Goal: Use online tool/utility: Utilize a website feature to perform a specific function

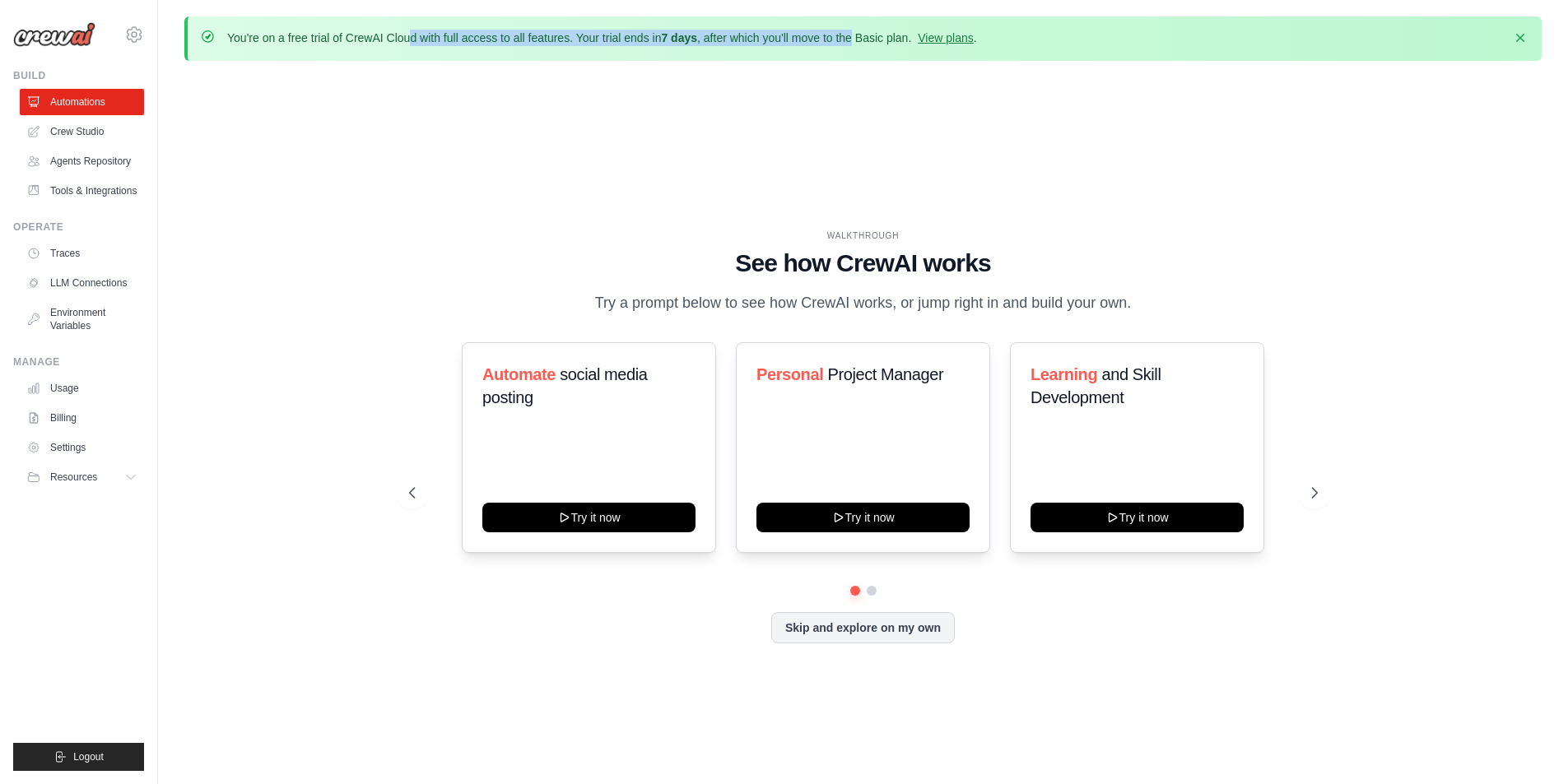
click at [895, 40] on p "You're on a free trial of CrewAI Cloud with full access to all features. Your t…" at bounding box center [602, 37] width 750 height 16
click at [879, 61] on div "You're on a free trial of CrewAI Cloud with full access to all features. Your t…" at bounding box center [863, 420] width 1410 height 808
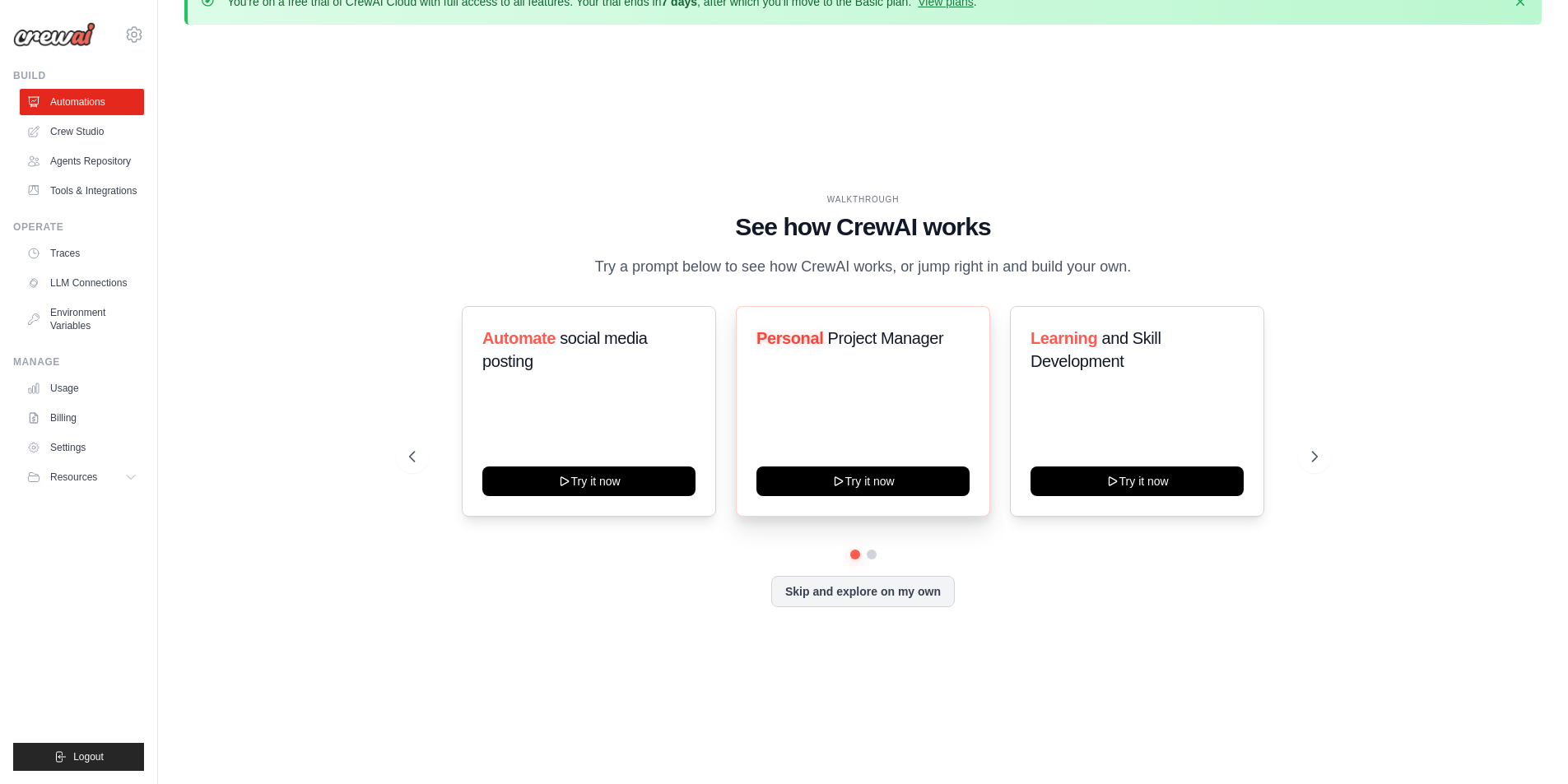
scroll to position [56, 0]
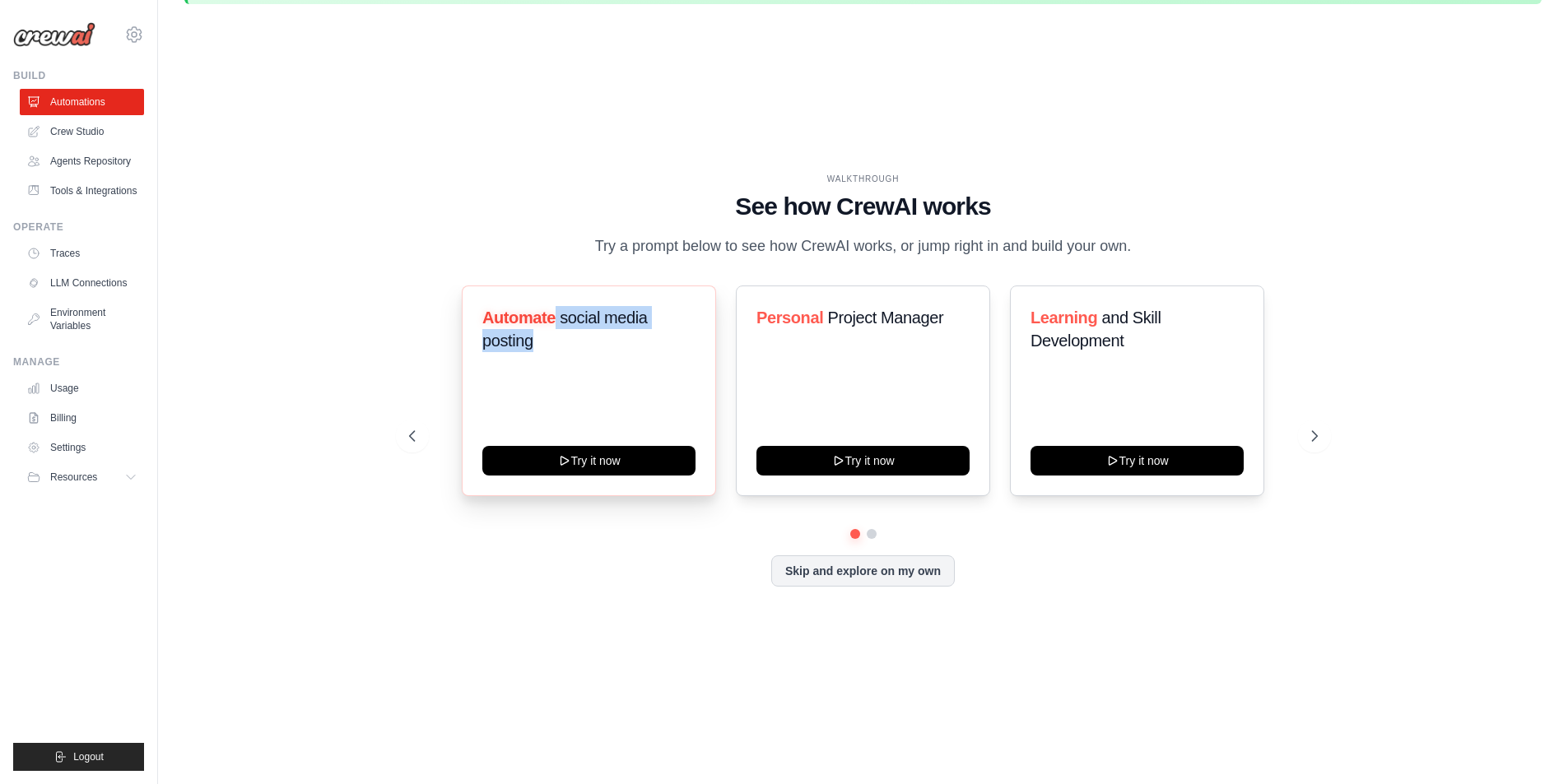
drag, startPoint x: 558, startPoint y: 325, endPoint x: 577, endPoint y: 360, distance: 39.8
click at [577, 352] on h3 "Automate social media posting" at bounding box center [589, 328] width 213 height 46
drag, startPoint x: 784, startPoint y: 321, endPoint x: 941, endPoint y: 336, distance: 157.7
click at [941, 329] on h3 "Personal Project Manager" at bounding box center [863, 317] width 213 height 23
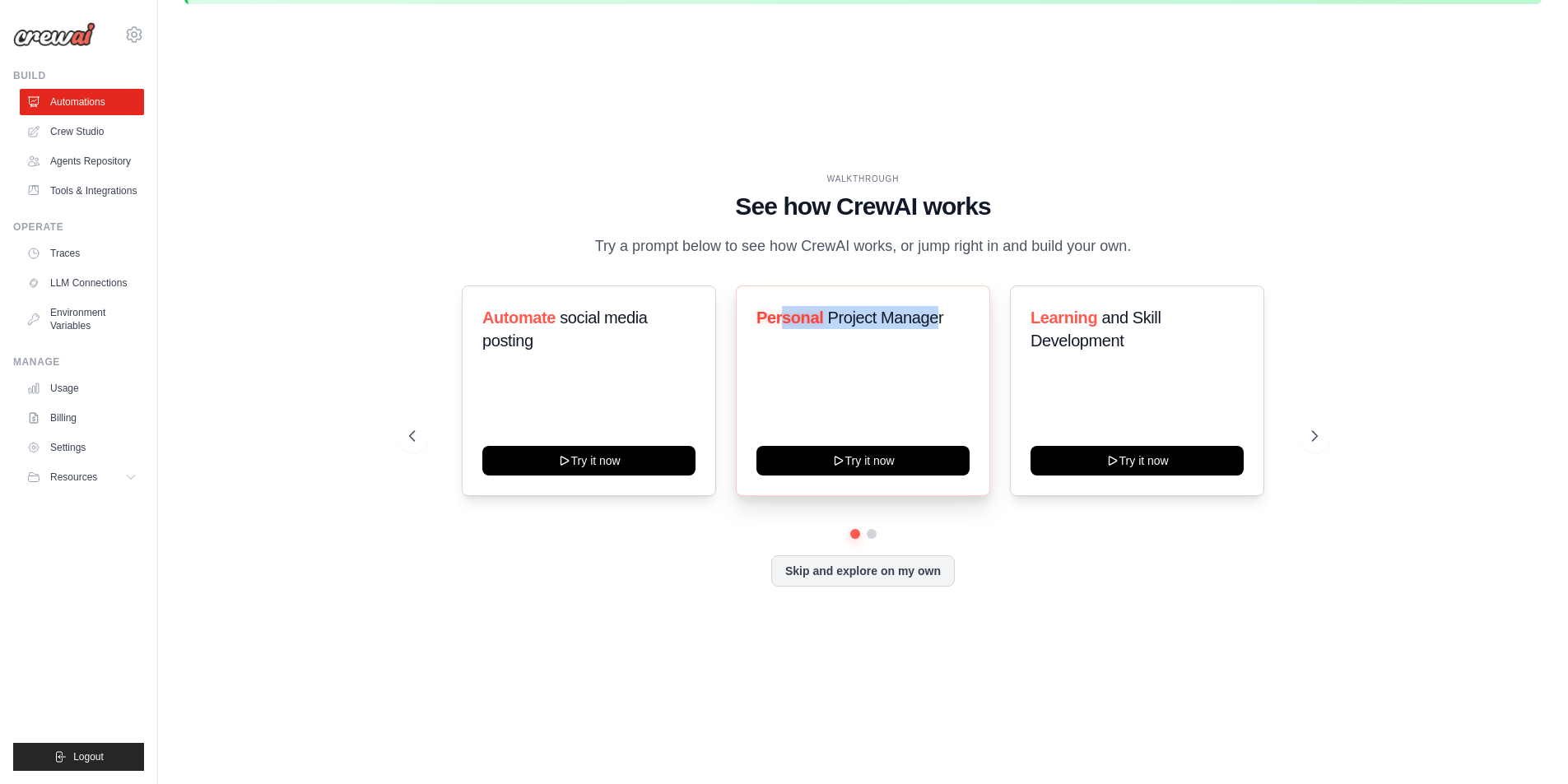
click at [942, 329] on h3 "Personal Project Manager" at bounding box center [863, 317] width 213 height 23
click at [874, 540] on button at bounding box center [872, 534] width 13 height 13
click at [854, 539] on button at bounding box center [854, 533] width 11 height 11
click at [1000, 566] on div "Skip and explore on my own" at bounding box center [863, 570] width 909 height 31
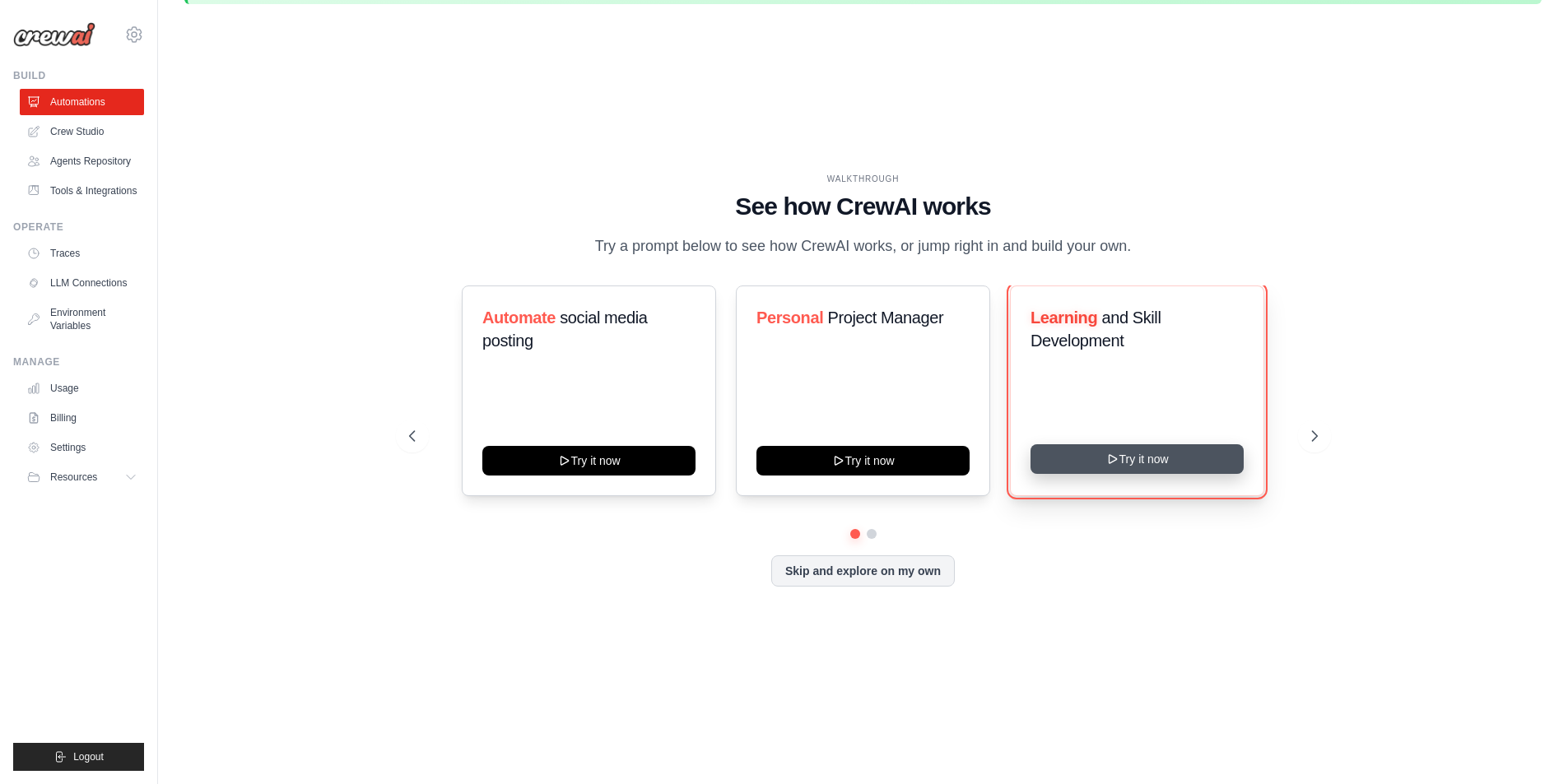
click at [1076, 473] on button "Try it now" at bounding box center [1137, 458] width 213 height 29
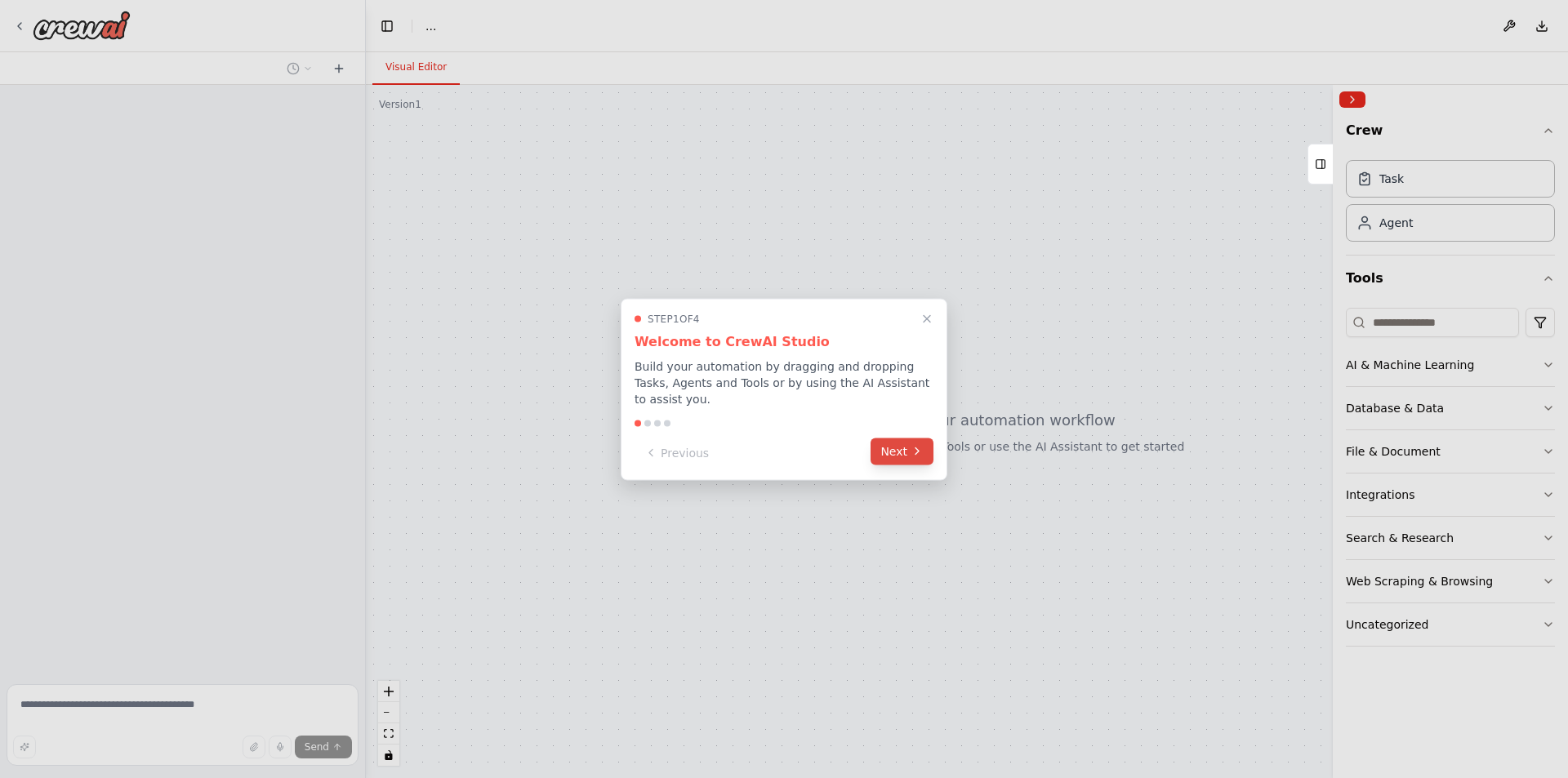
click at [905, 452] on button "Next" at bounding box center [902, 450] width 63 height 27
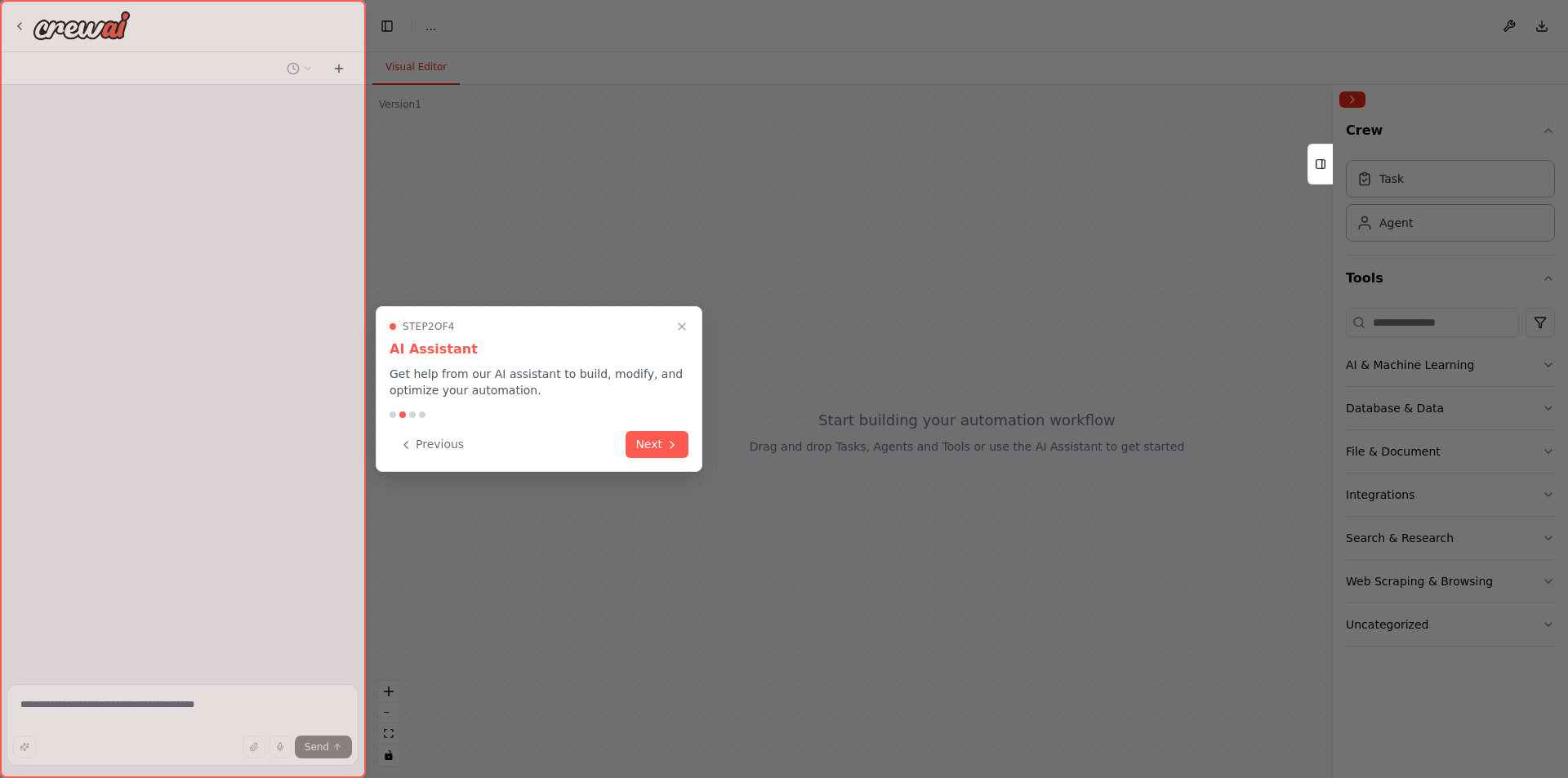
click at [905, 452] on div at bounding box center [784, 389] width 1568 height 778
click at [663, 443] on button "Next" at bounding box center [657, 443] width 63 height 27
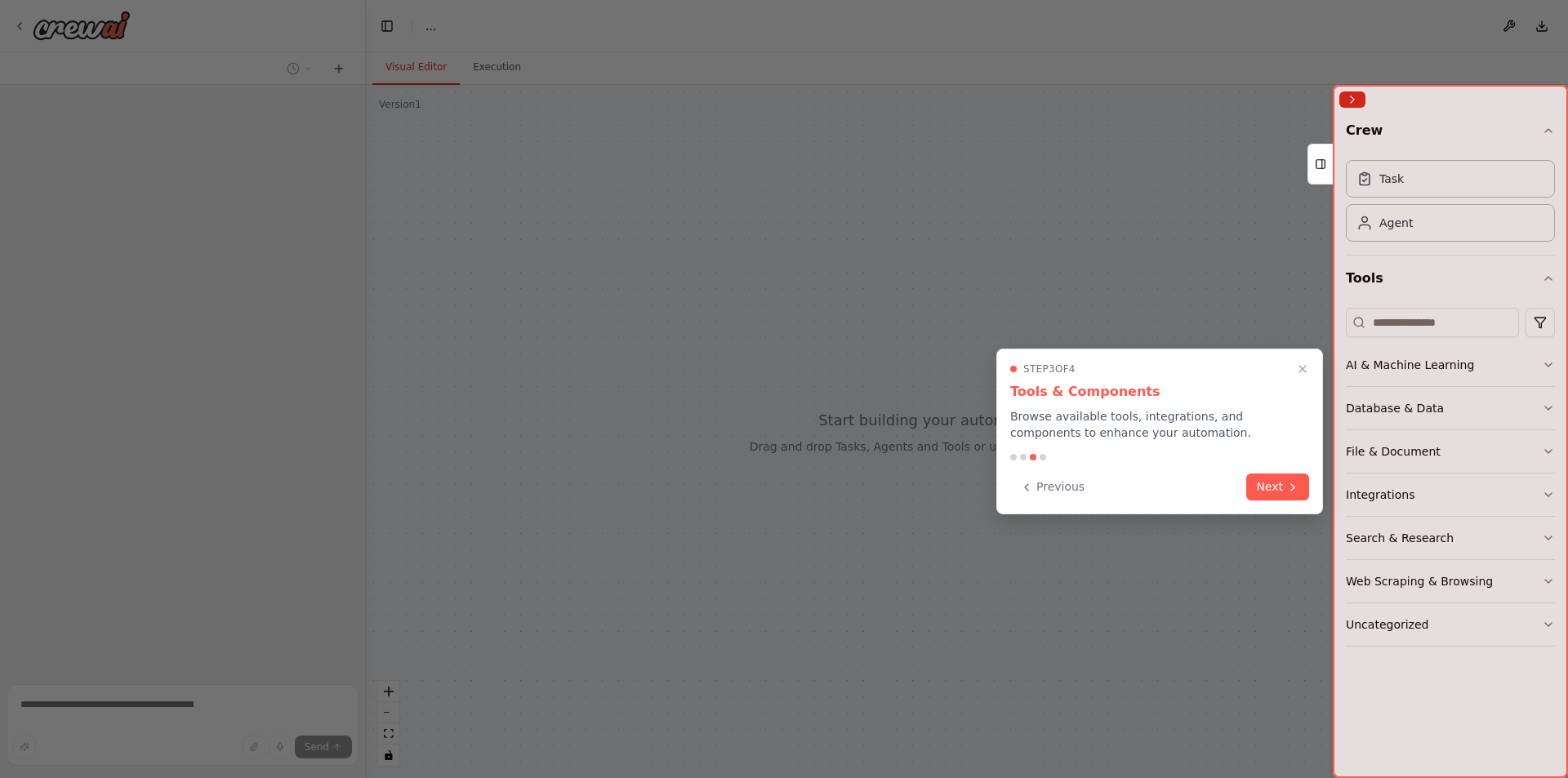
click at [663, 443] on div at bounding box center [784, 389] width 1568 height 778
click at [1264, 486] on button "Next" at bounding box center [1277, 485] width 63 height 27
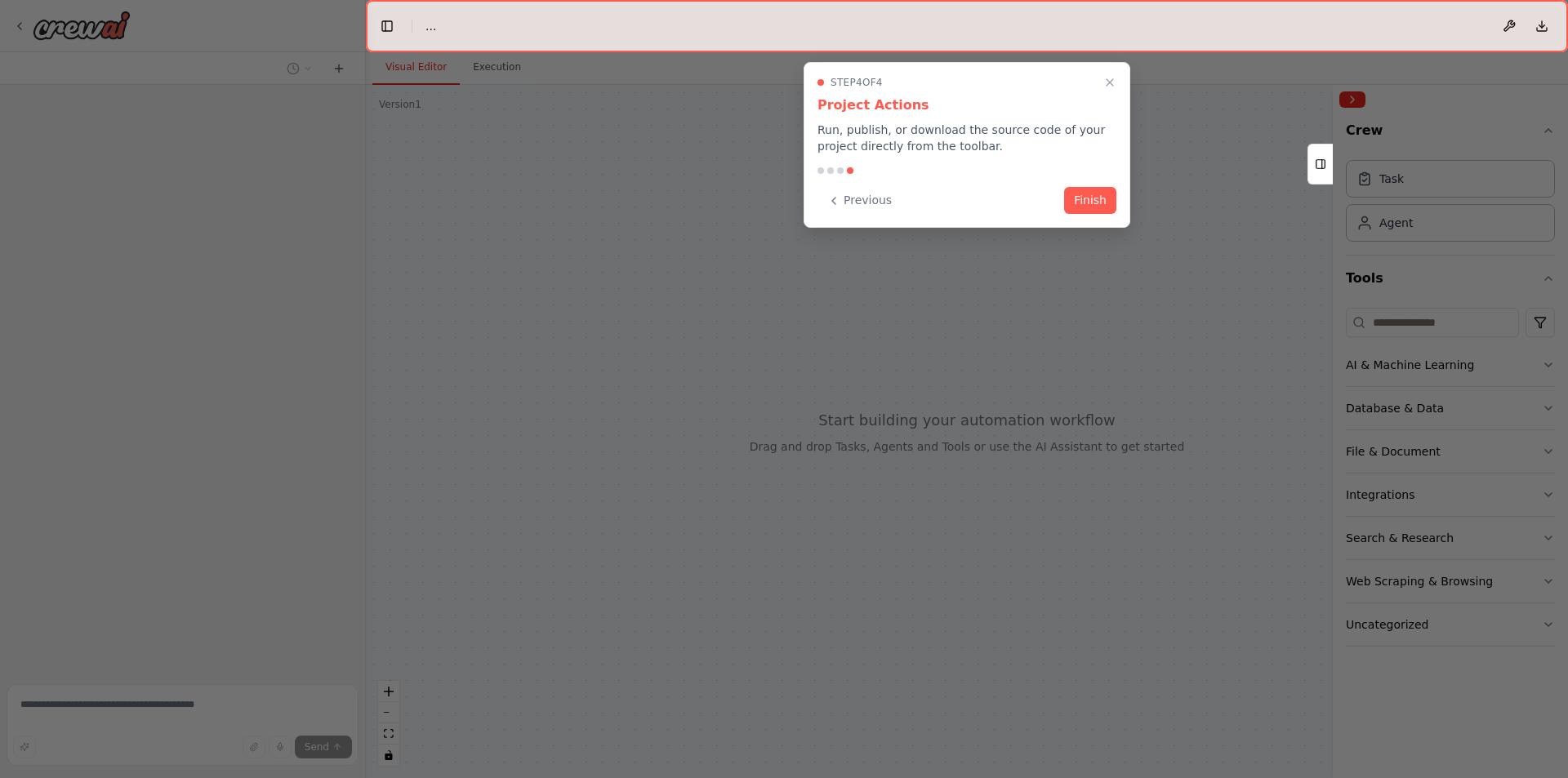
click at [1087, 205] on button "Finish" at bounding box center [1090, 200] width 52 height 27
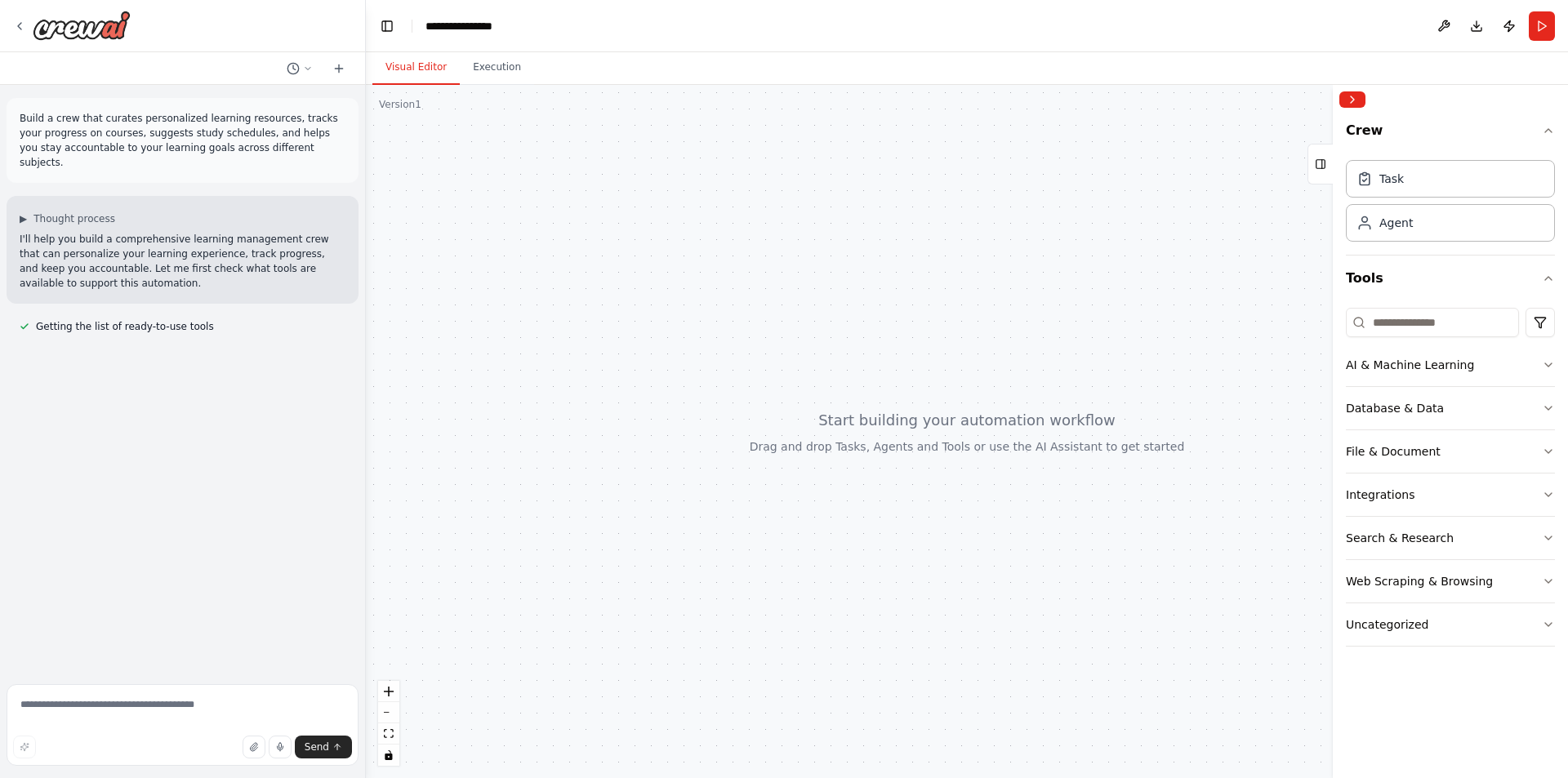
click at [97, 256] on p "I'll help you build a comprehensive learning management crew that can personali…" at bounding box center [182, 261] width 326 height 59
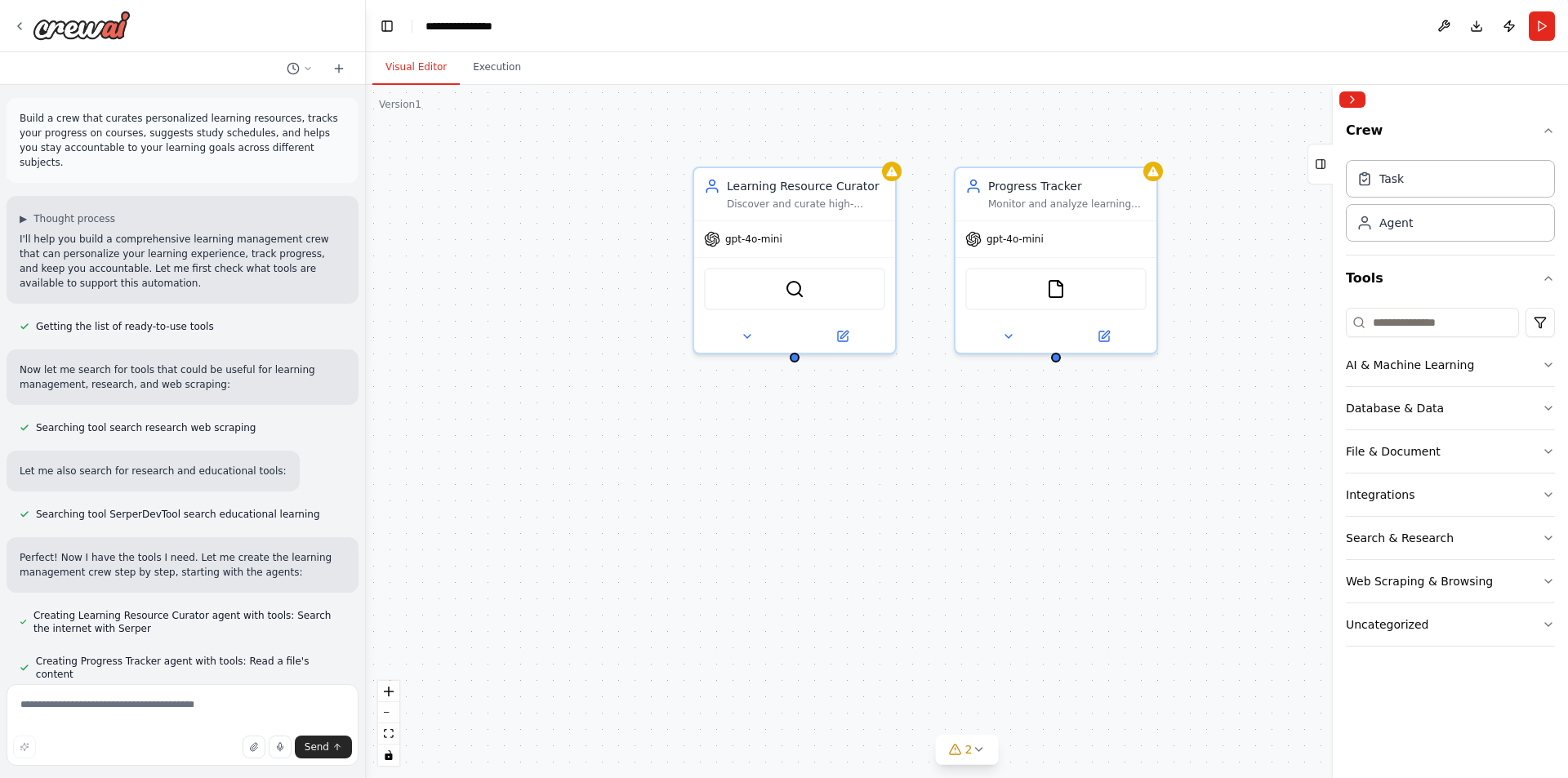
scroll to position [23, 0]
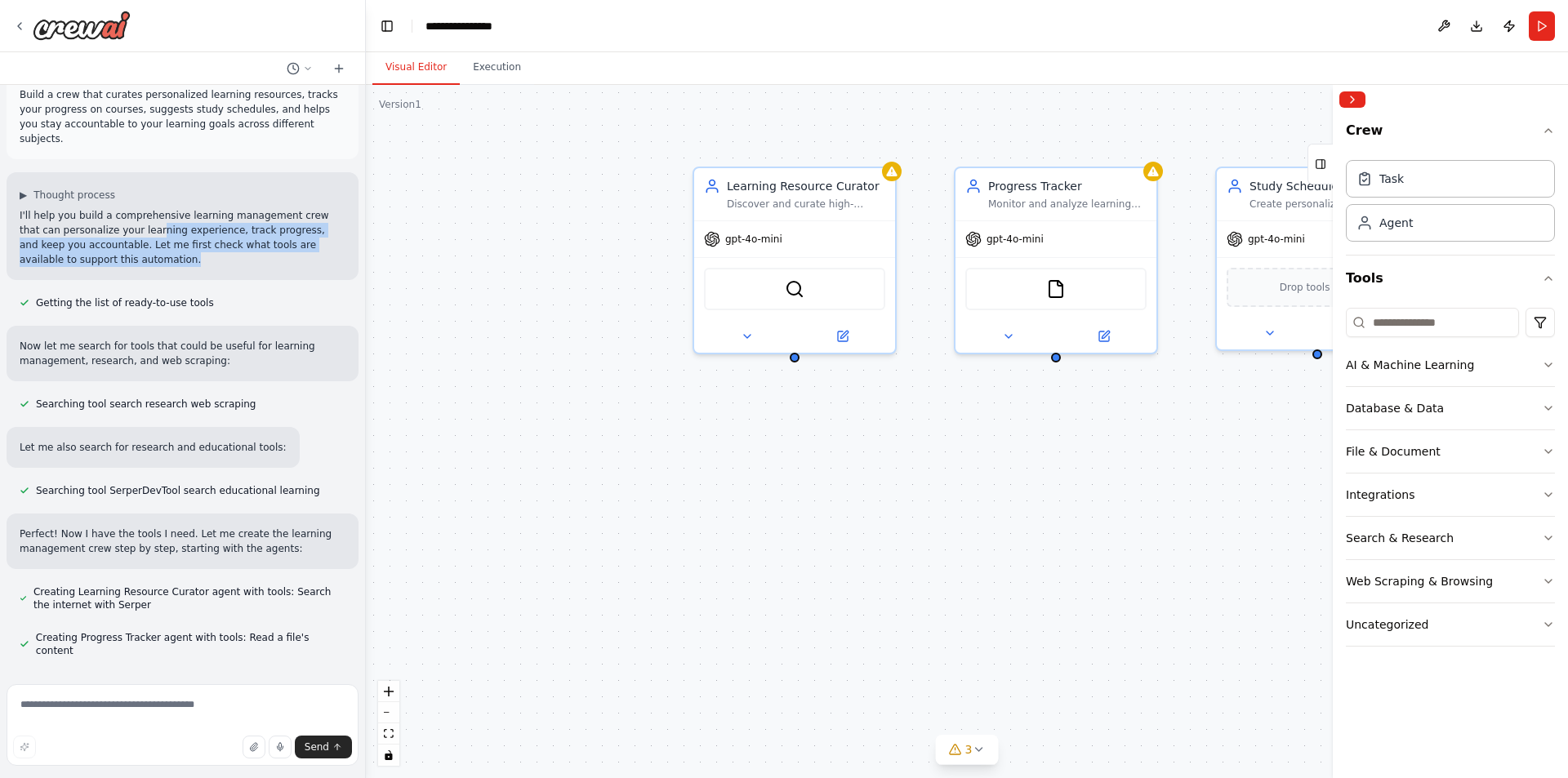
drag, startPoint x: 111, startPoint y: 211, endPoint x: 164, endPoint y: 240, distance: 60.4
click at [164, 240] on p "I'll help you build a comprehensive learning management crew that can personali…" at bounding box center [182, 237] width 326 height 59
drag, startPoint x: 172, startPoint y: 205, endPoint x: 243, endPoint y: 237, distance: 77.9
click at [242, 237] on p "I'll help you build a comprehensive learning management crew that can personali…" at bounding box center [182, 237] width 326 height 59
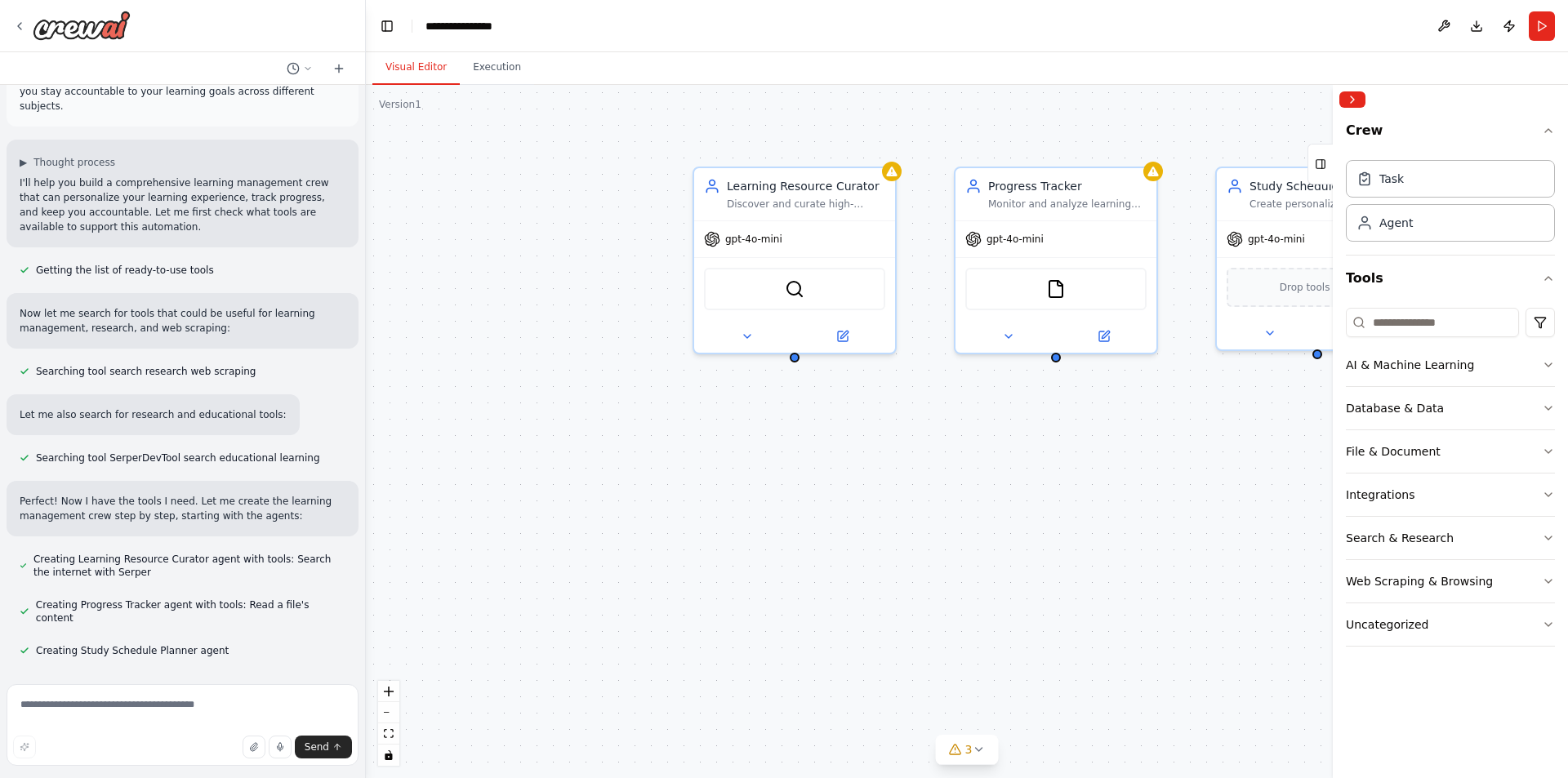
drag, startPoint x: 244, startPoint y: 237, endPoint x: 223, endPoint y: 258, distance: 29.7
click at [244, 237] on div "Build a crew that curates personalized learning resources, tracks your progress…" at bounding box center [182, 381] width 365 height 593
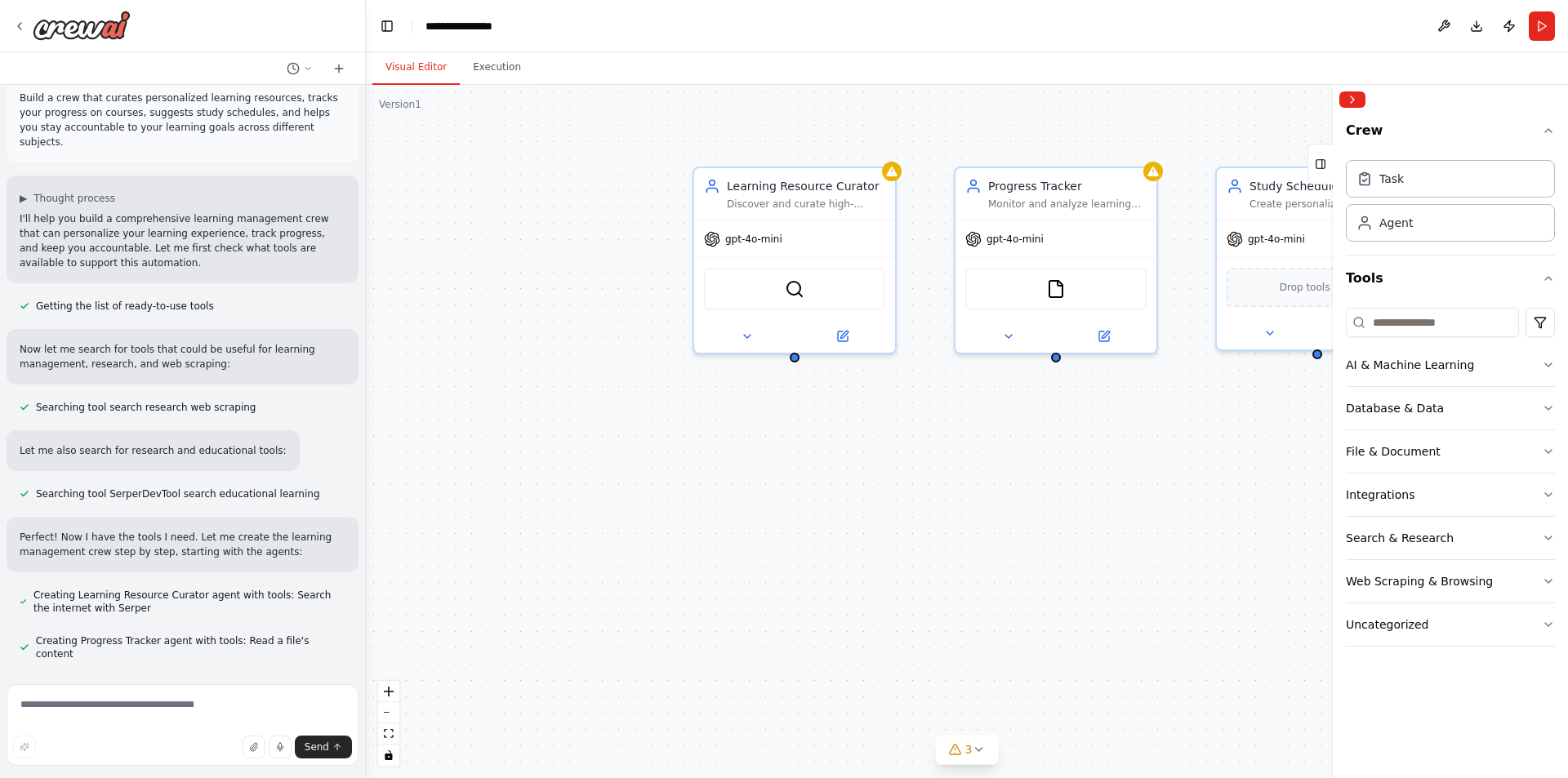
scroll to position [0, 0]
